Goal: Task Accomplishment & Management: Manage account settings

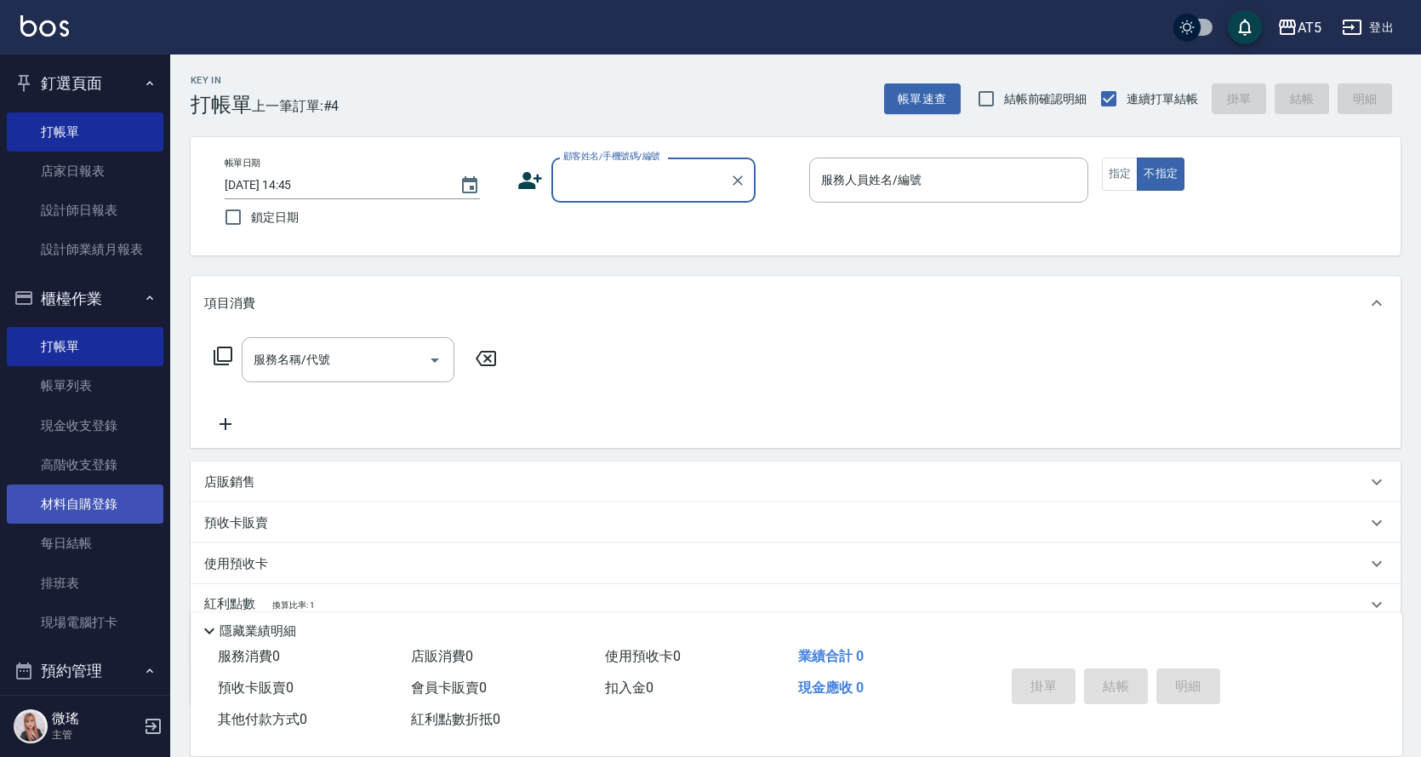
scroll to position [170, 0]
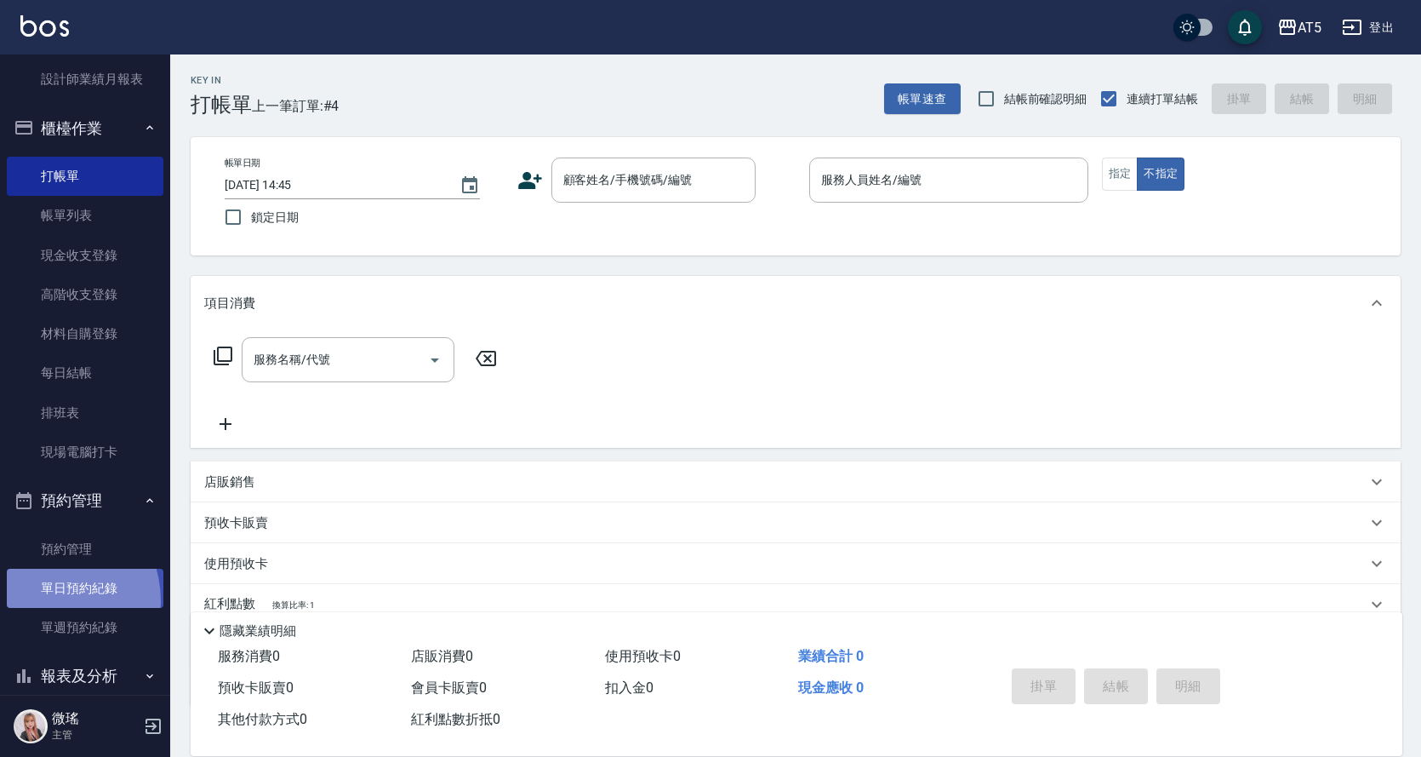
click at [45, 601] on link "單日預約紀錄" at bounding box center [85, 588] width 157 height 39
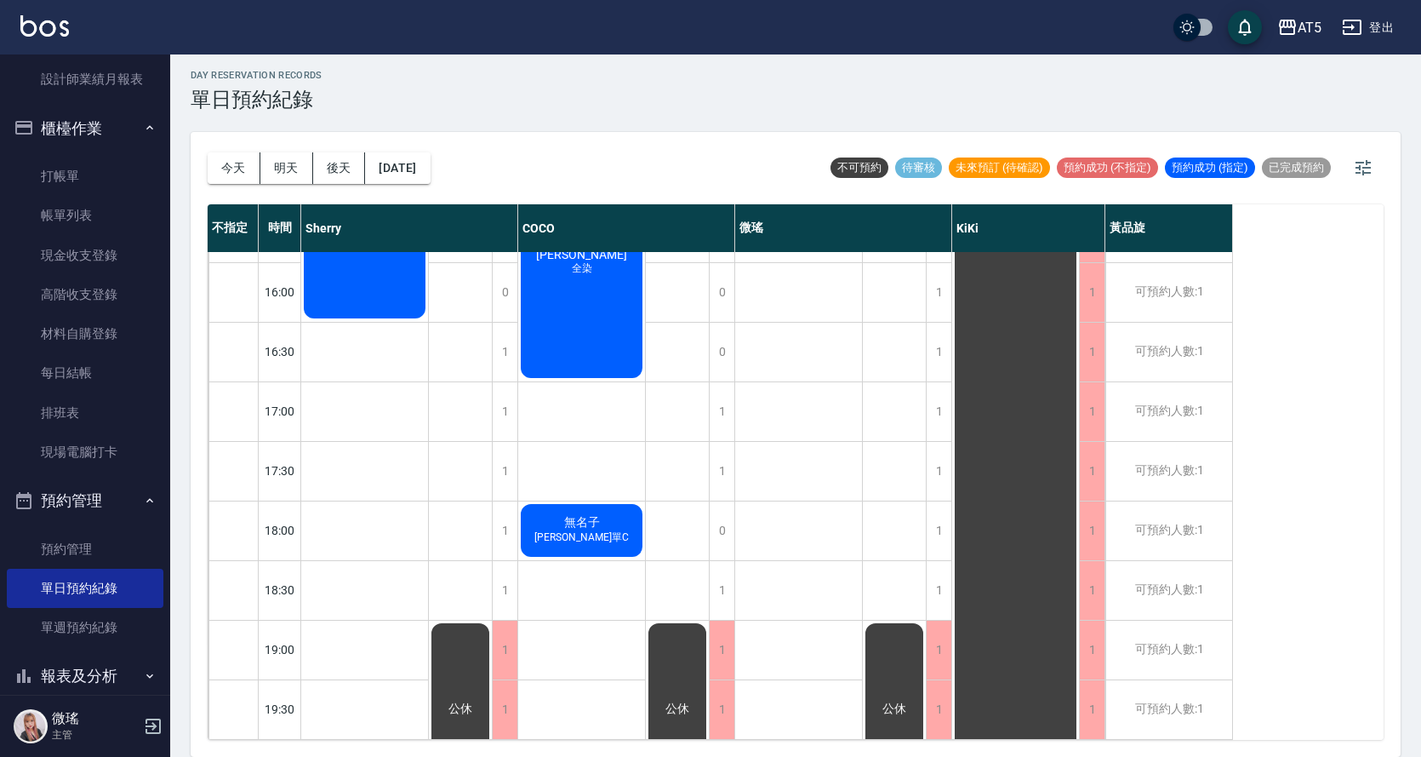
scroll to position [598, 0]
click at [280, 180] on button "明天" at bounding box center [286, 167] width 53 height 31
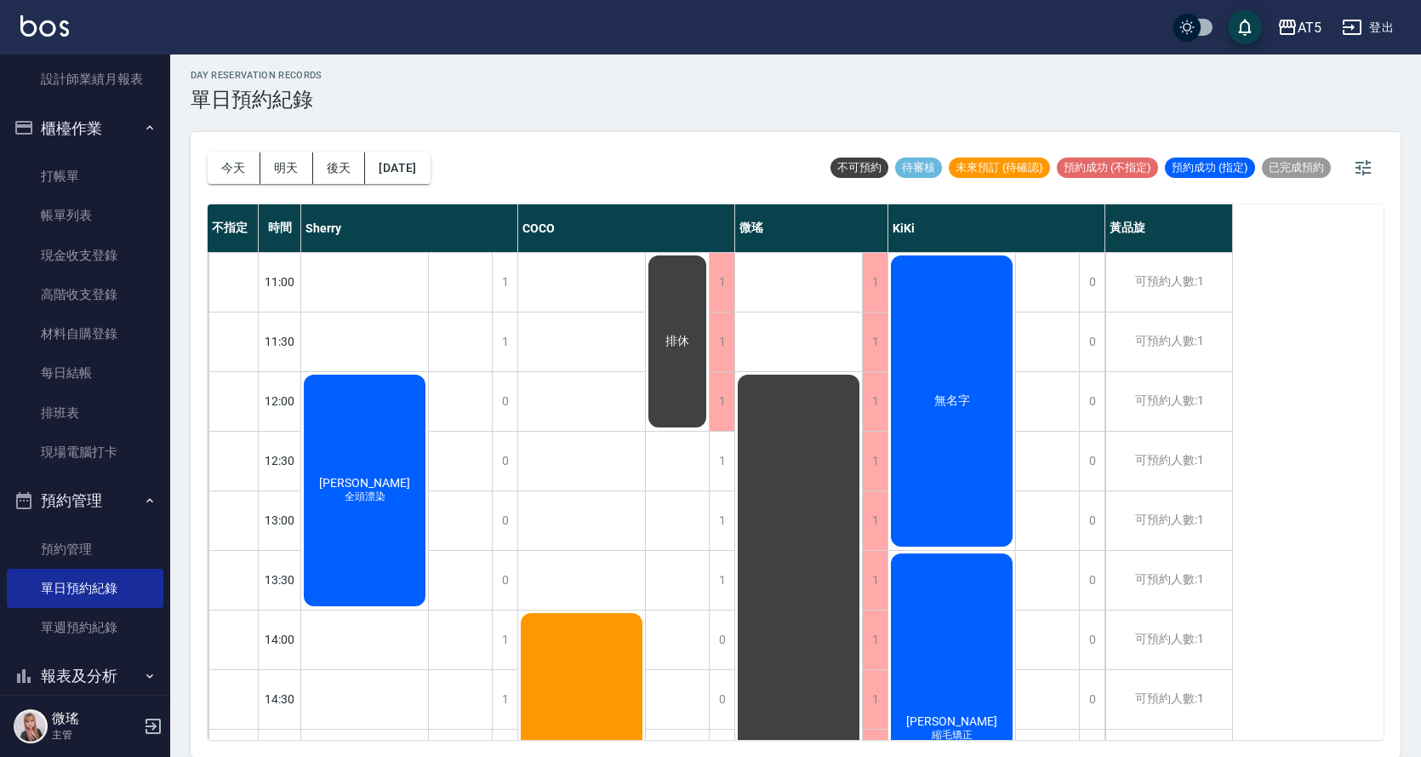
click at [431, 185] on div "[DATE] [DATE] [DATE] [DATE]" at bounding box center [319, 168] width 223 height 72
click at [430, 179] on button "[DATE]" at bounding box center [397, 167] width 65 height 31
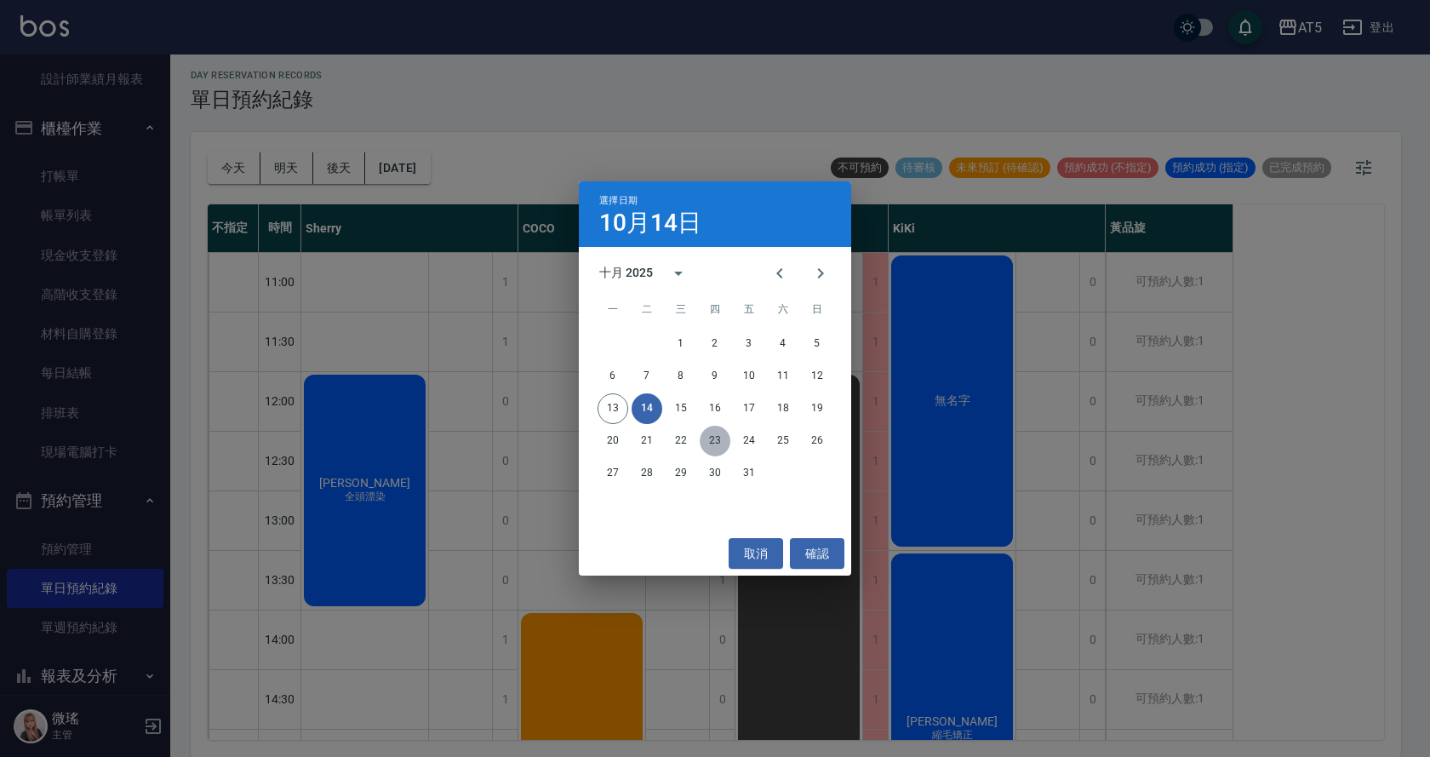
click at [722, 443] on button "23" at bounding box center [715, 441] width 31 height 31
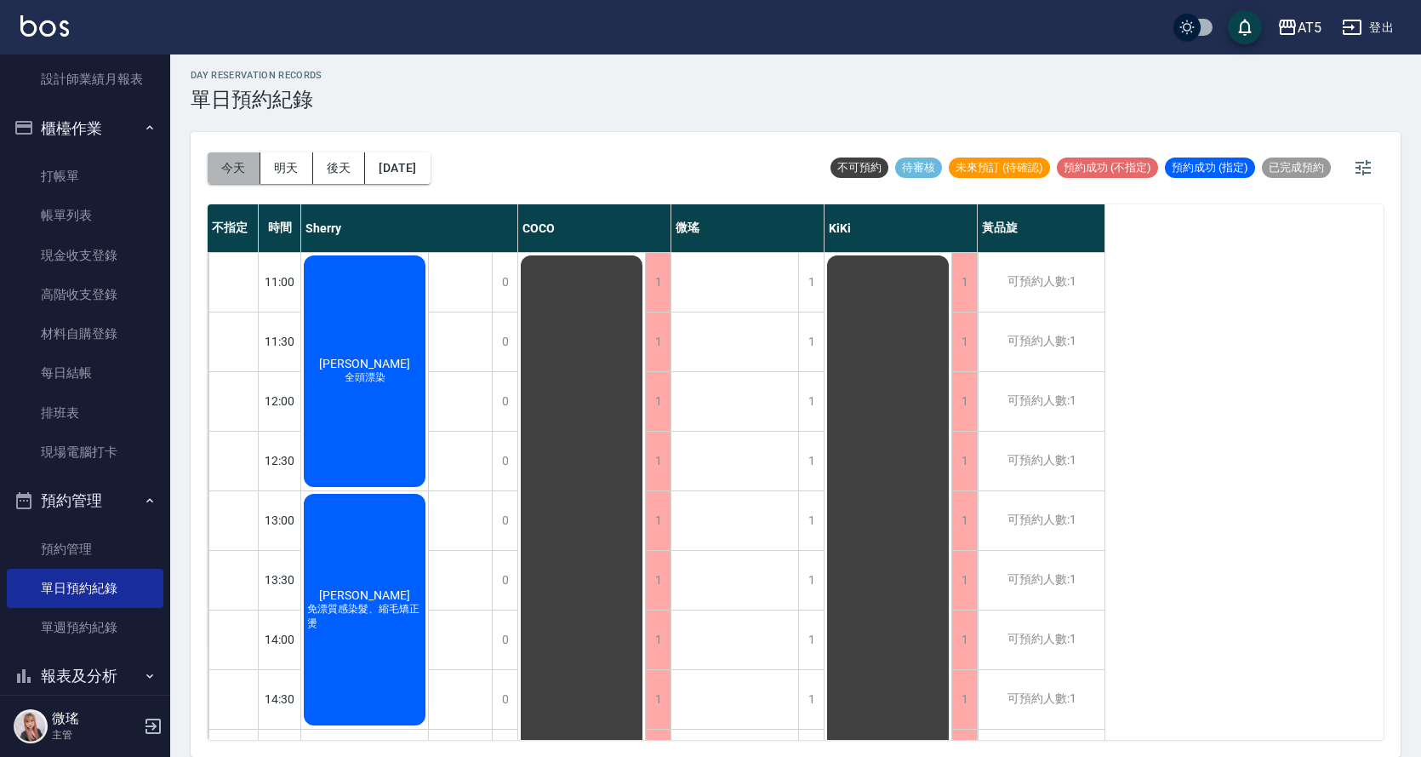
click at [222, 175] on button "今天" at bounding box center [234, 167] width 53 height 31
